Goal: Communication & Community: Answer question/provide support

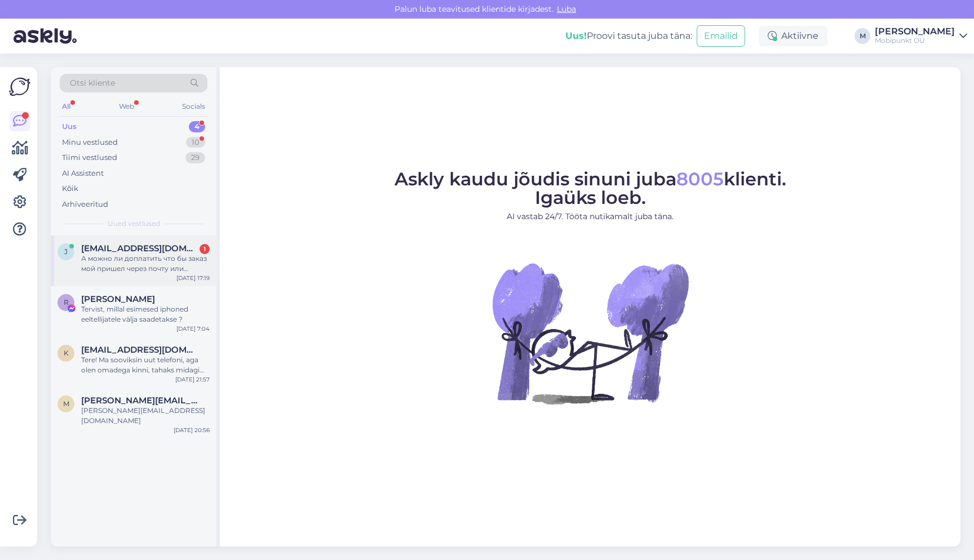
click at [120, 263] on div "А можно ли доплатить что бы заказ мой пришел через почту или курьера?" at bounding box center [145, 264] width 128 height 20
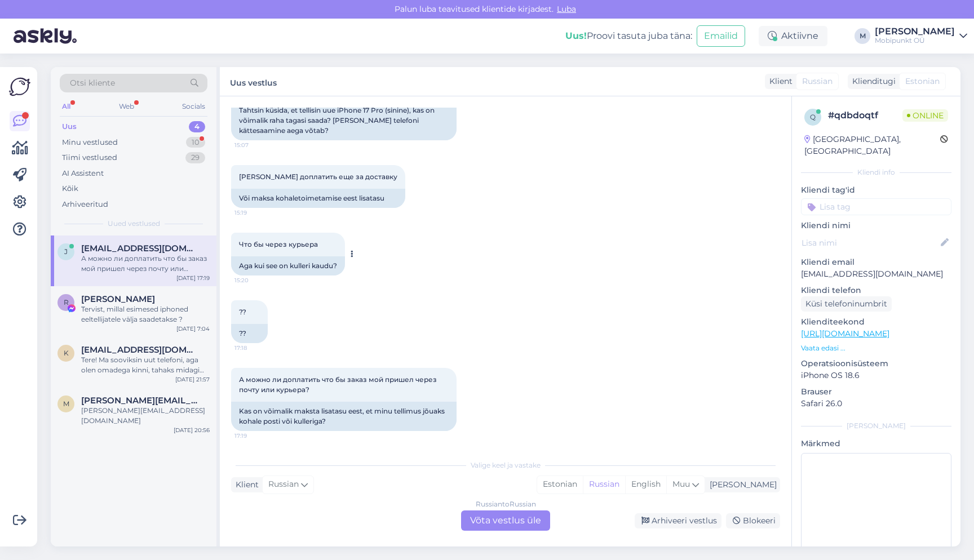
scroll to position [178, 0]
click at [504, 521] on div "Russian to Russian Võta vestlus üle" at bounding box center [505, 520] width 89 height 20
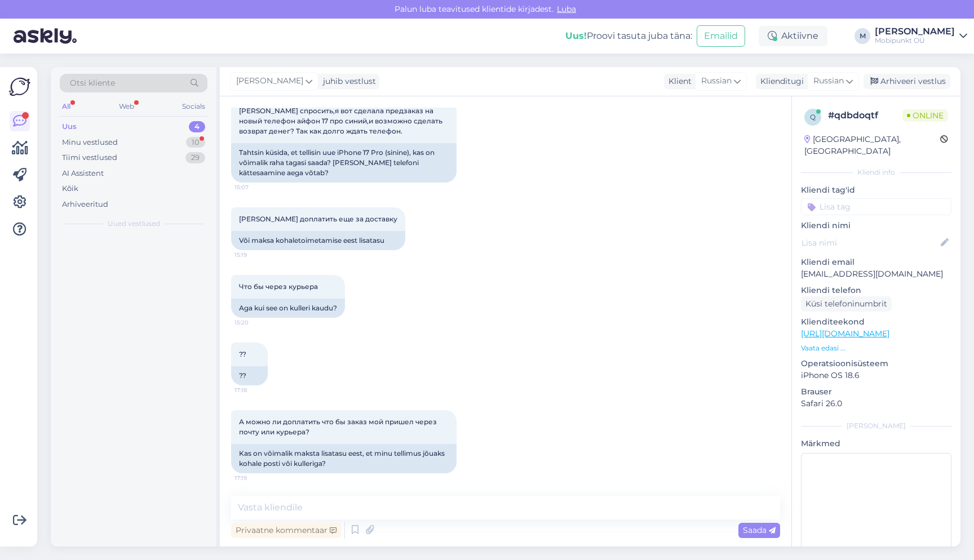
scroll to position [136, 0]
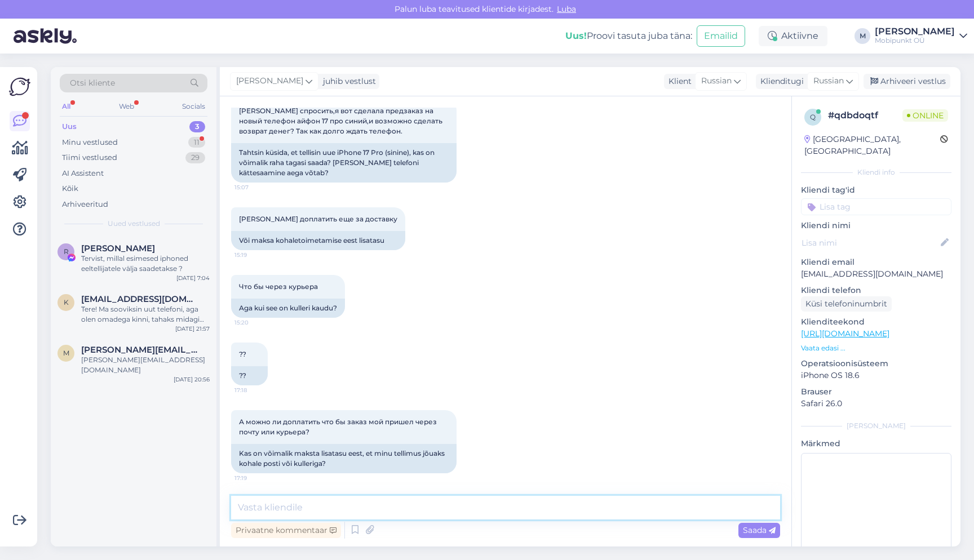
click at [350, 501] on textarea at bounding box center [505, 508] width 549 height 24
type textarea "P"
type textarea "Здравствуйте"
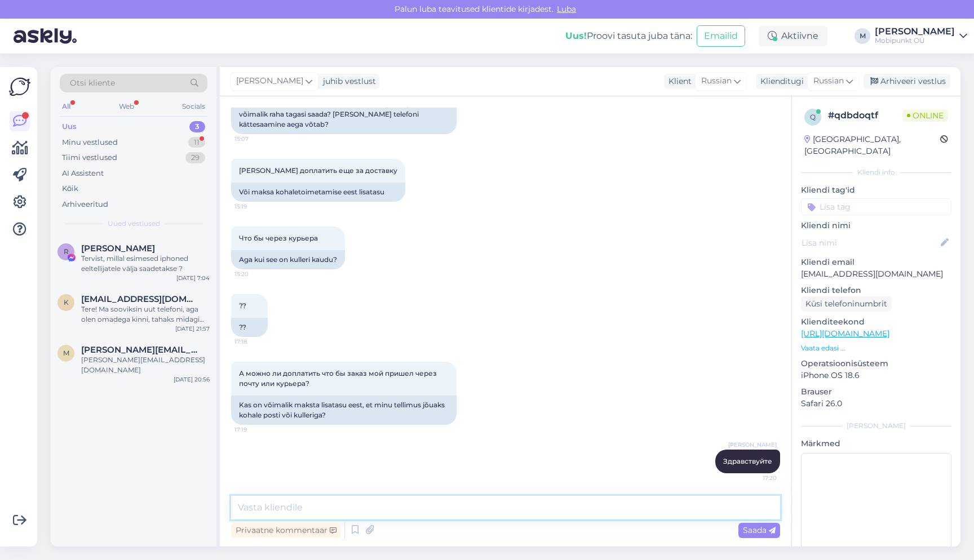
scroll to position [184, 0]
click at [310, 505] on textarea at bounding box center [505, 508] width 549 height 24
paste textarea "W1062016"
type textarea "Номер вашего заказа W1062016?"
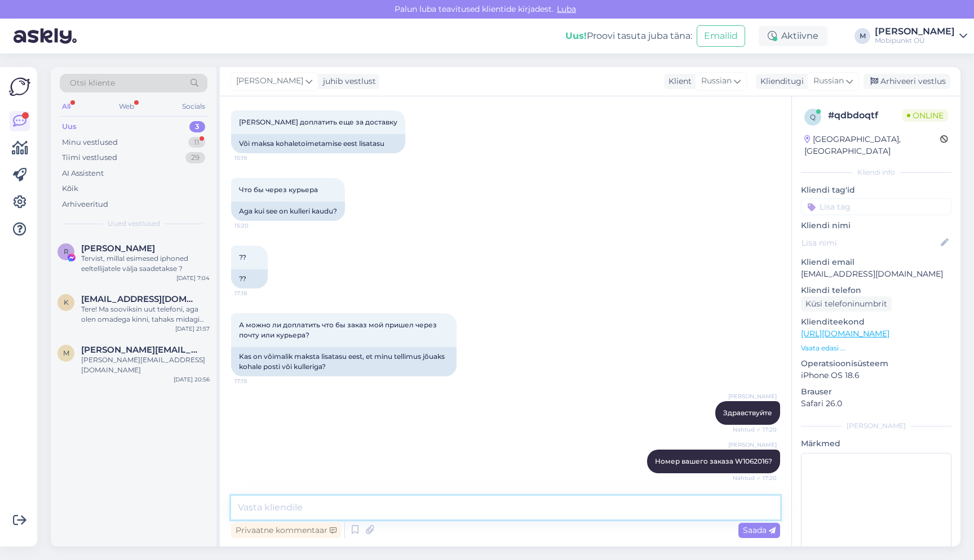
scroll to position [281, 0]
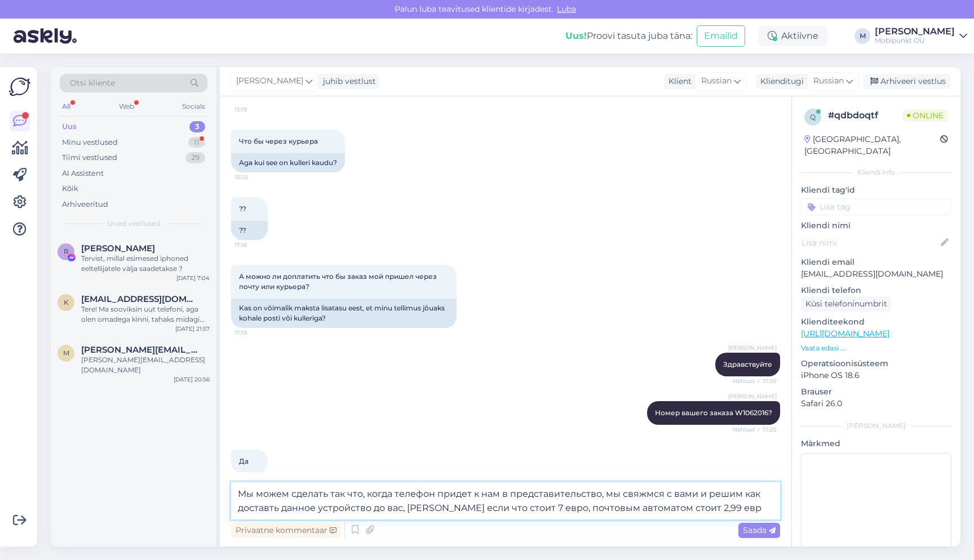
type textarea "Мы можем сделать так что, когда телефон придет к нам в представительство, мы св…"
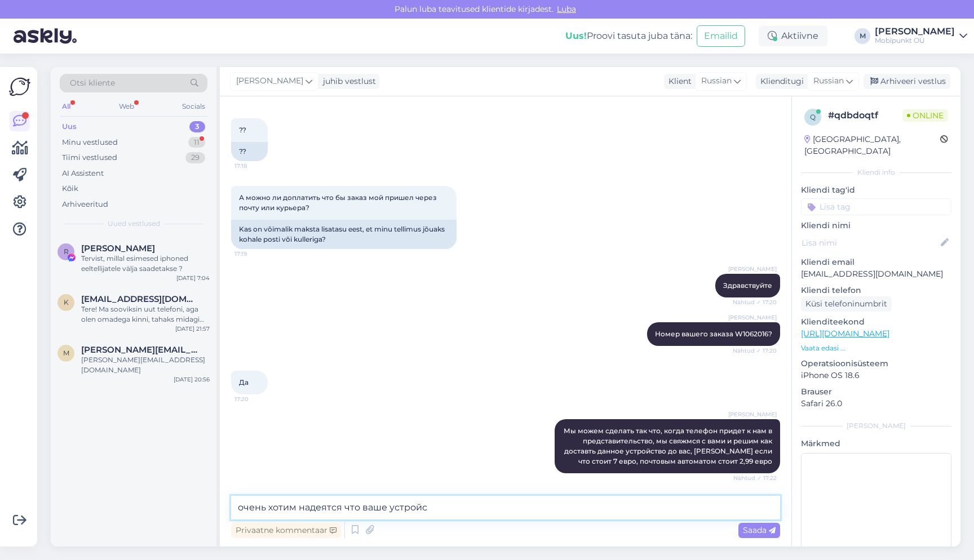
scroll to position [408, 0]
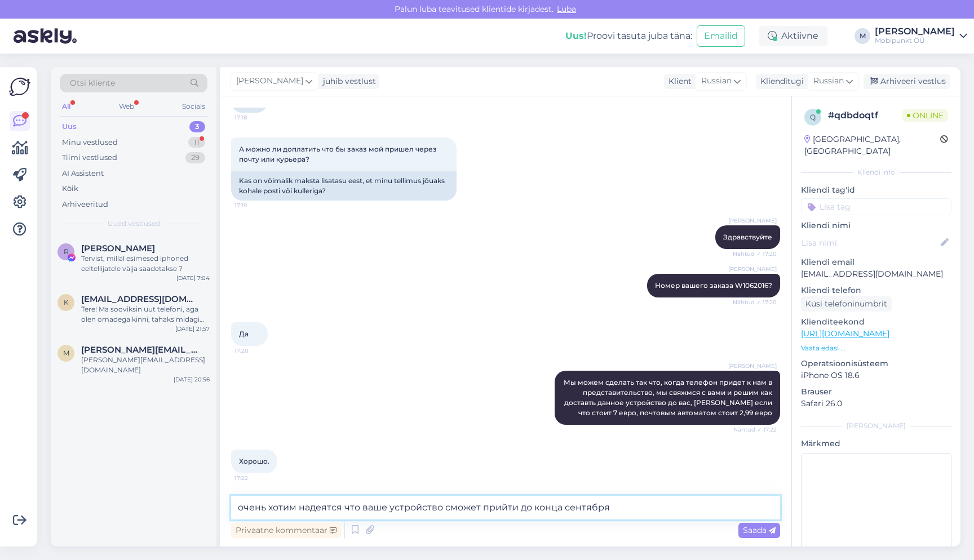
type textarea "очень хотим надеятся что ваше устройство сможет прийти до конца сентября."
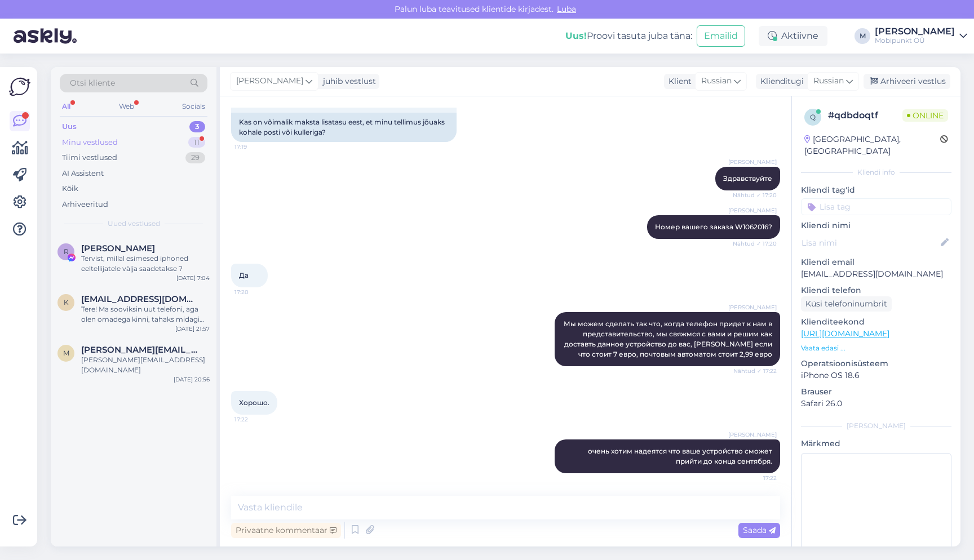
click at [152, 138] on div "Minu vestlused 11" at bounding box center [134, 143] width 148 height 16
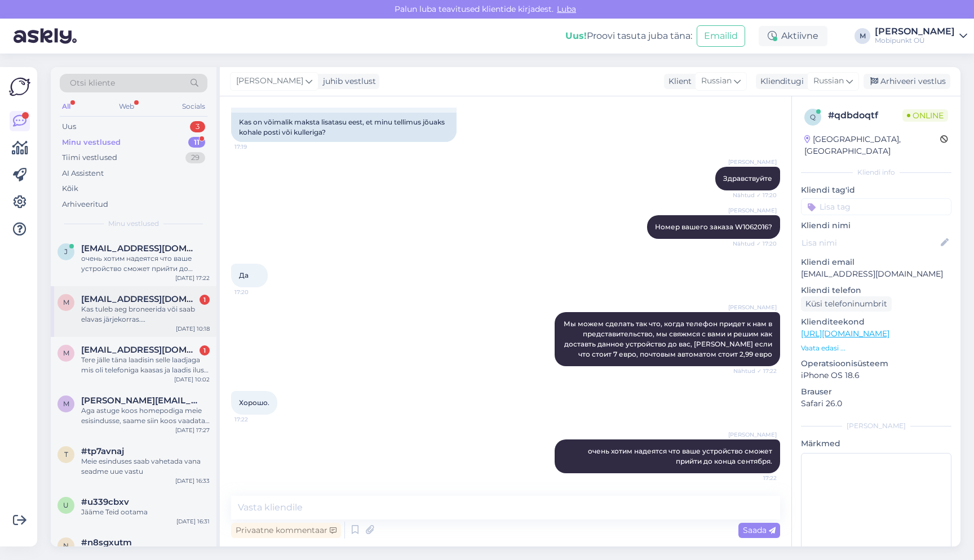
click at [158, 319] on div "Kas tuleb aeg broneerida või saab elavas järjekorras. [GEOGRAPHIC_DATA]" at bounding box center [145, 314] width 128 height 20
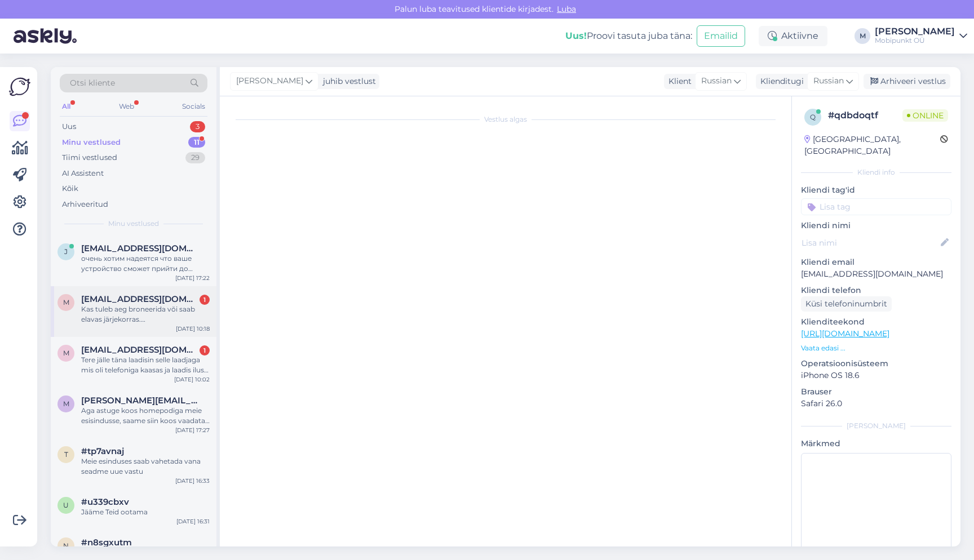
scroll to position [0, 0]
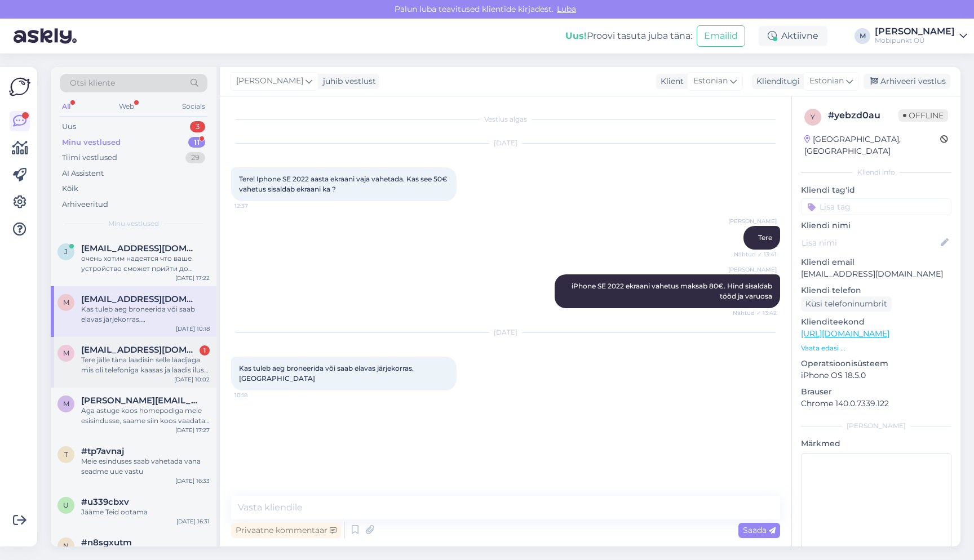
click at [149, 361] on div "Tere jälle täna laadisin selle laadjaga mis oli telefoniga kaasas ja laadis ilu…" at bounding box center [145, 365] width 128 height 20
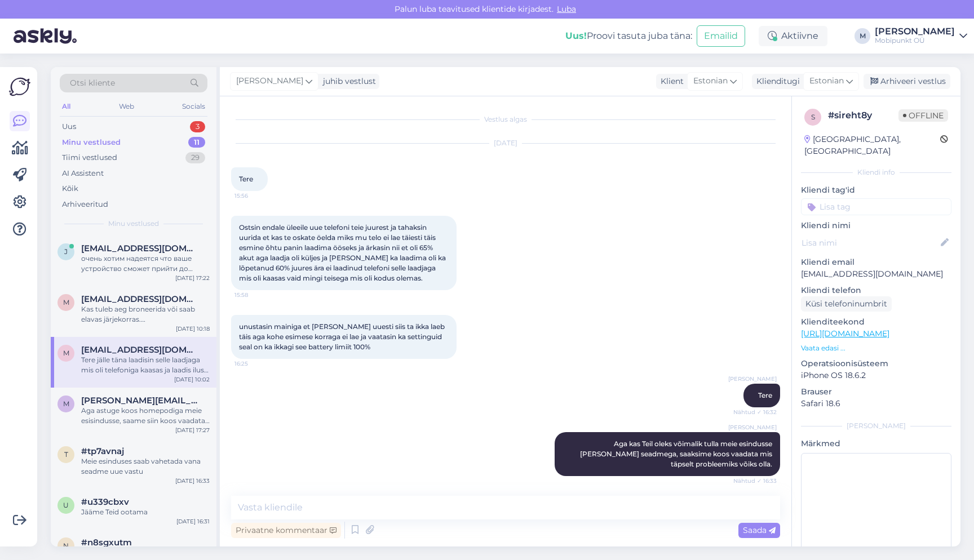
scroll to position [202, 0]
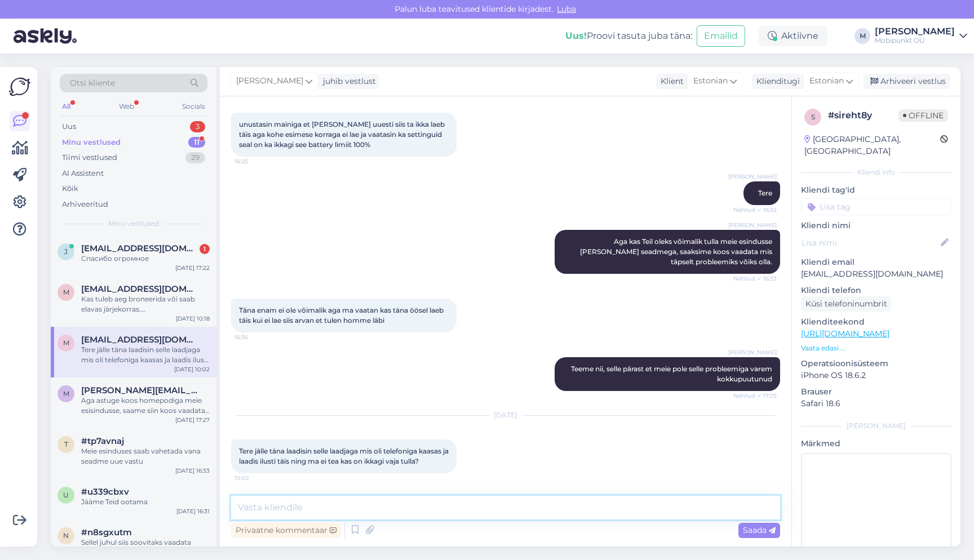
click at [355, 517] on textarea at bounding box center [505, 508] width 549 height 24
type textarea "K"
type textarea "Ö"
type textarea "Äkki midagi oli tarvaraga valesti"
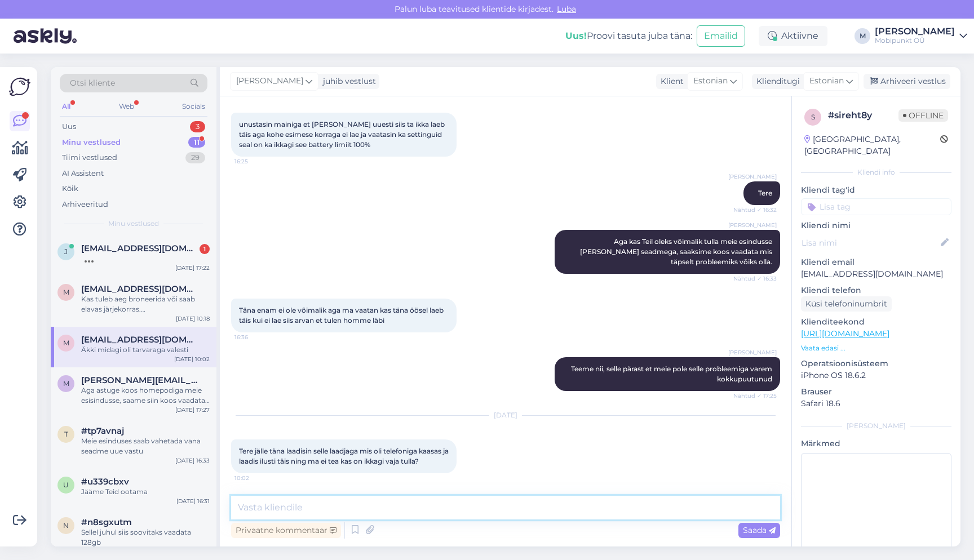
scroll to position [274, 0]
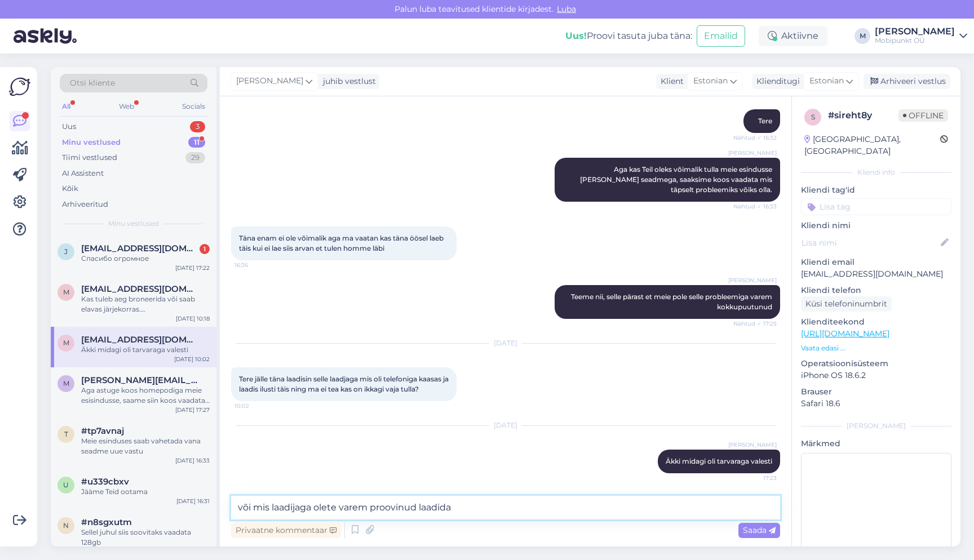
type textarea "või mis laadijaga olete varem proovinud laadida?"
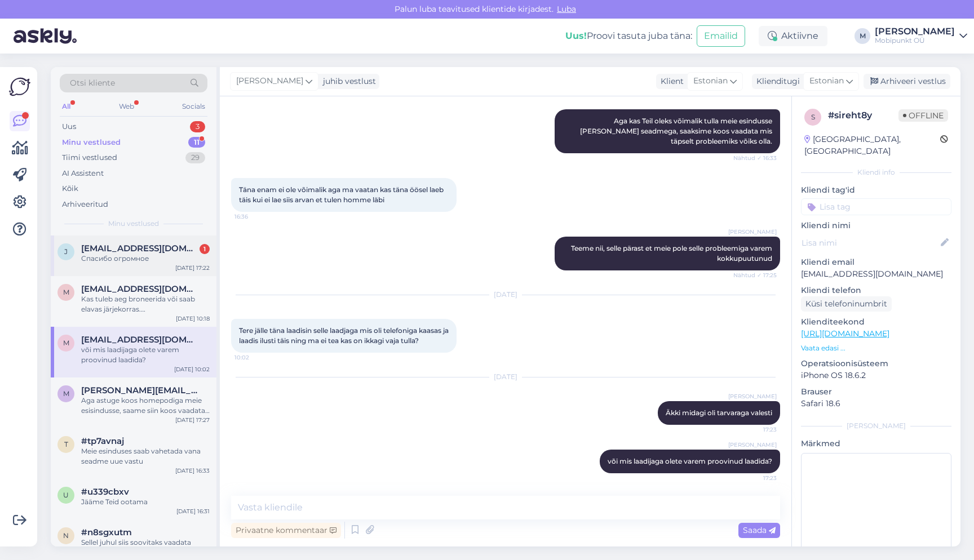
click at [130, 254] on div "Спасибо огромное" at bounding box center [145, 259] width 128 height 10
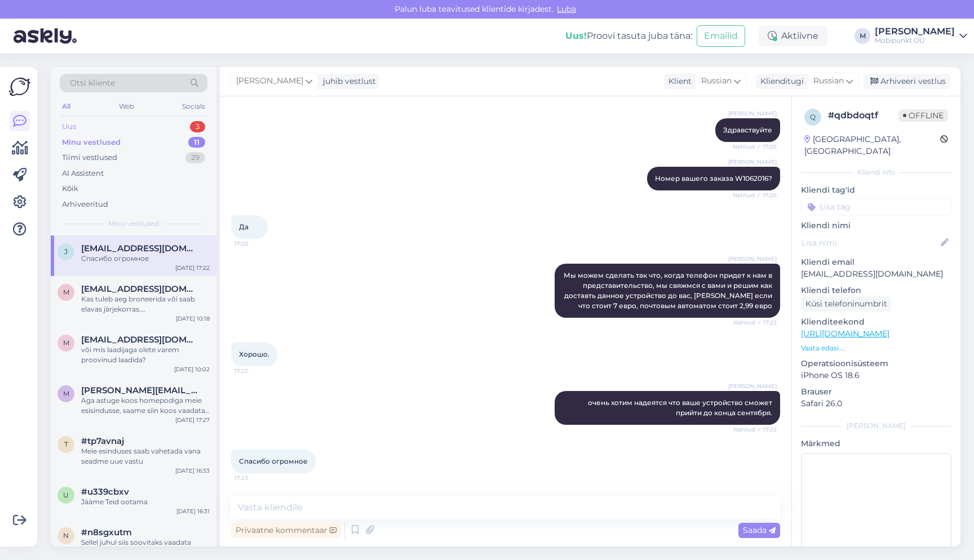
click at [165, 131] on div "Uus 3" at bounding box center [134, 127] width 148 height 16
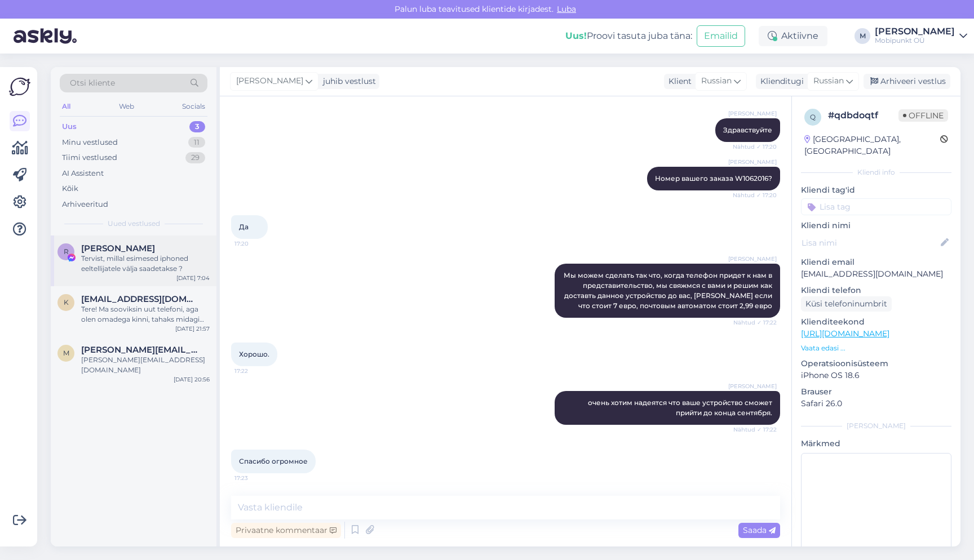
click at [129, 261] on div "Tervist, millal esimesed iphoned eeltellijatele välja saadetakse ?" at bounding box center [145, 264] width 128 height 20
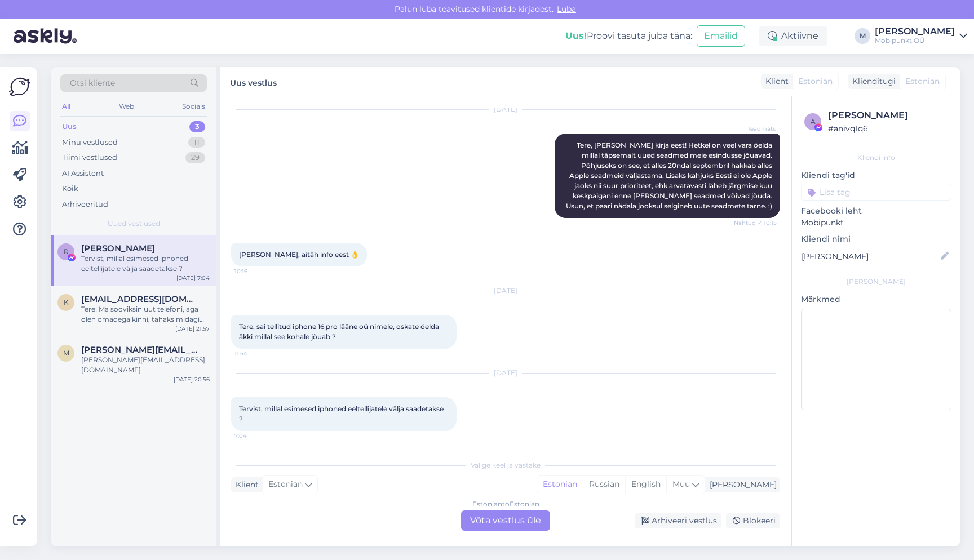
scroll to position [106, 0]
